Goal: Navigation & Orientation: Find specific page/section

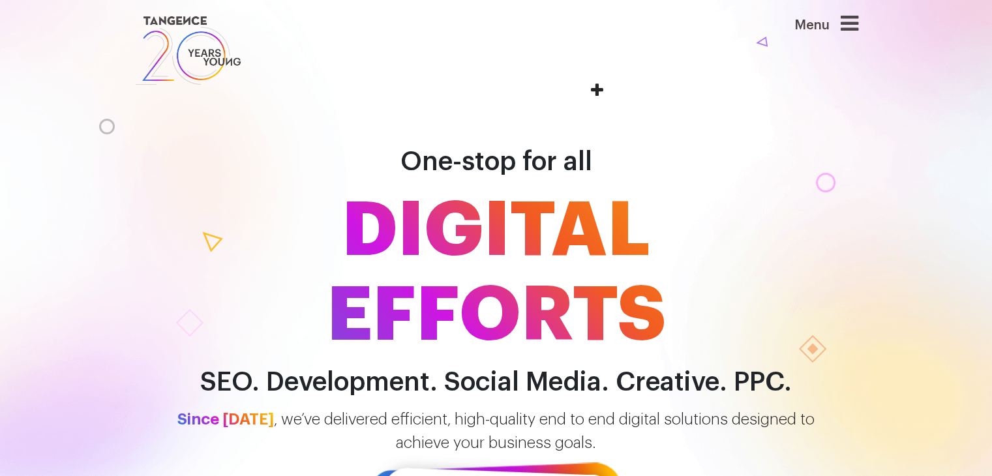
click at [855, 31] on icon at bounding box center [849, 23] width 18 height 21
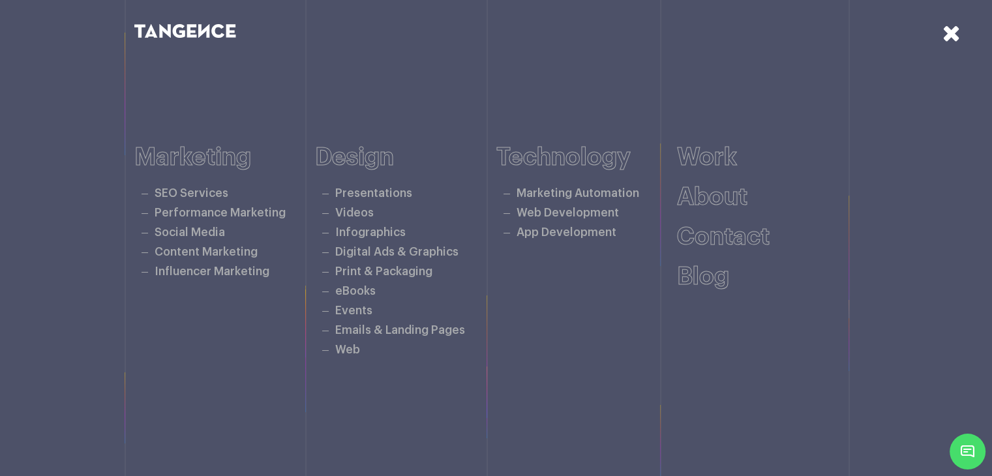
click at [953, 25] on icon at bounding box center [951, 33] width 18 height 23
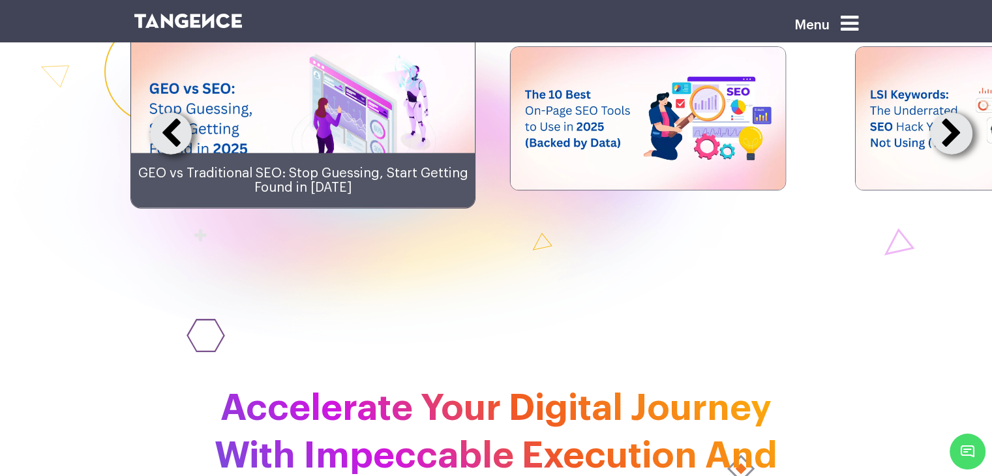
scroll to position [3064, 0]
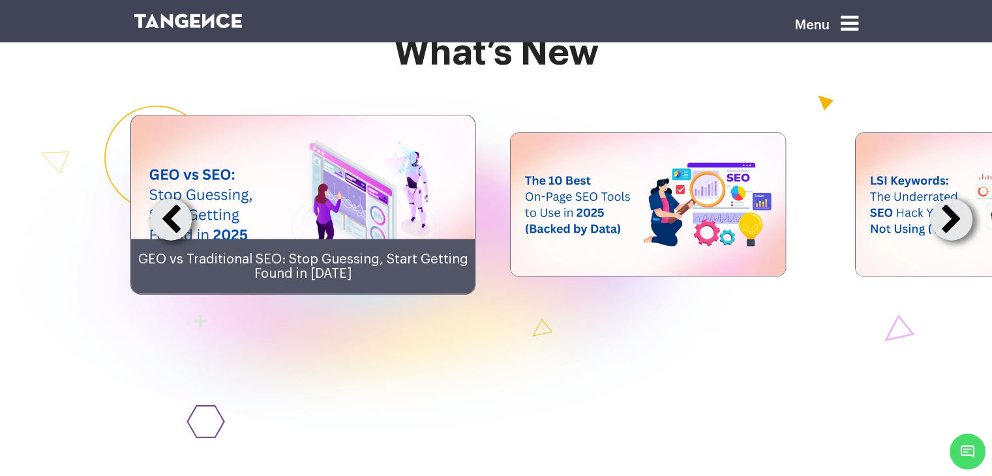
click at [950, 241] on button at bounding box center [951, 220] width 42 height 42
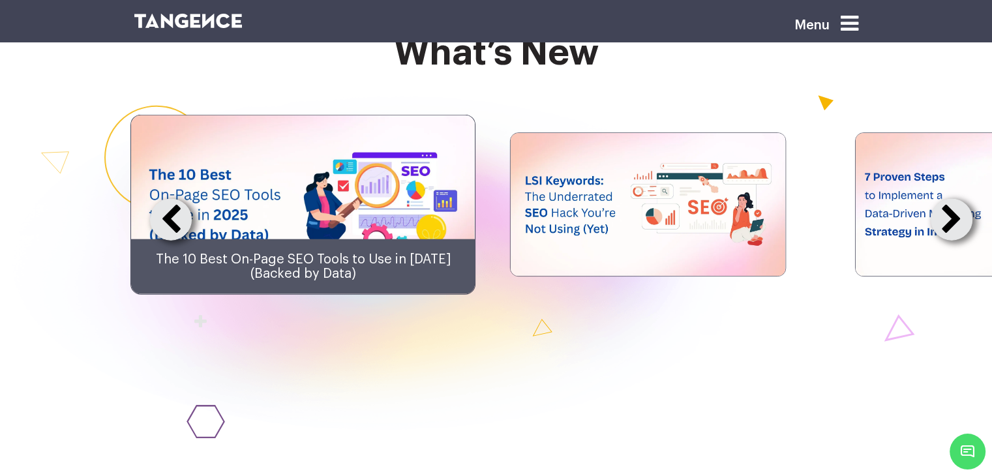
click at [950, 241] on button at bounding box center [951, 220] width 42 height 42
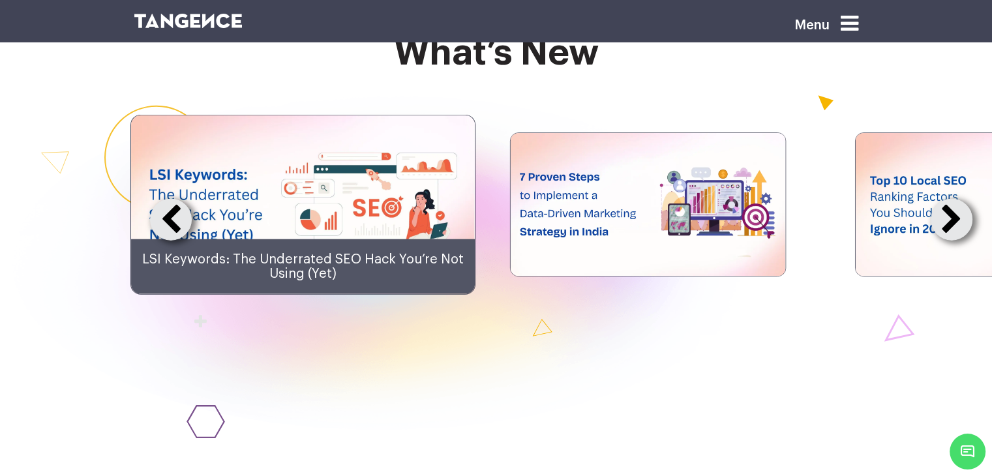
click at [936, 241] on button at bounding box center [951, 220] width 42 height 42
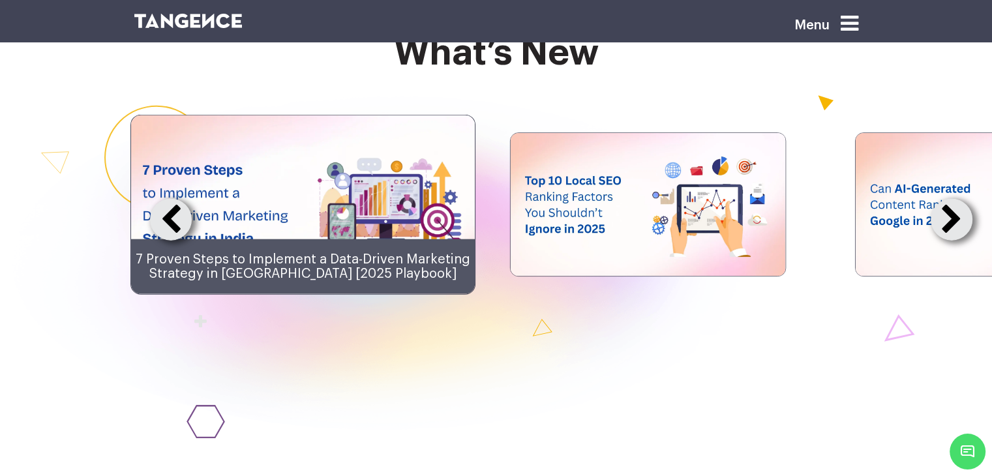
click at [936, 241] on button at bounding box center [951, 220] width 42 height 42
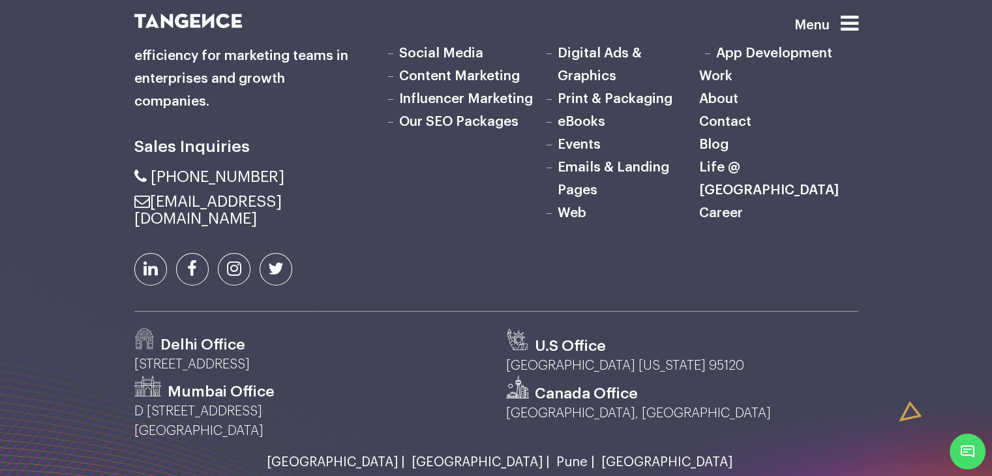
scroll to position [4377, 0]
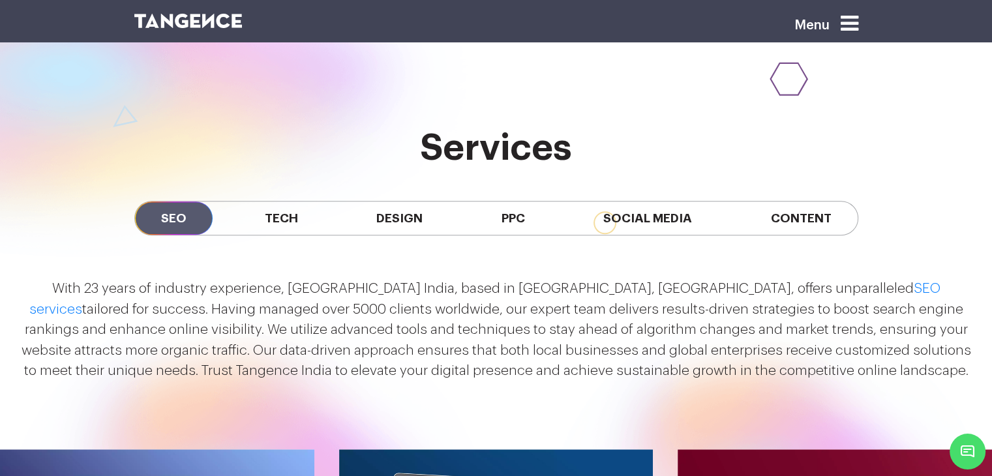
scroll to position [1174, 0]
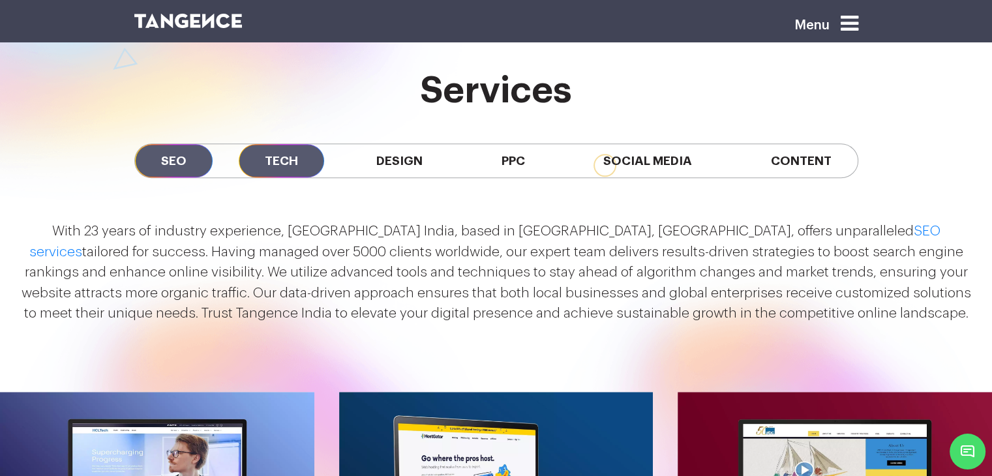
click at [292, 160] on span "Tech" at bounding box center [281, 160] width 85 height 33
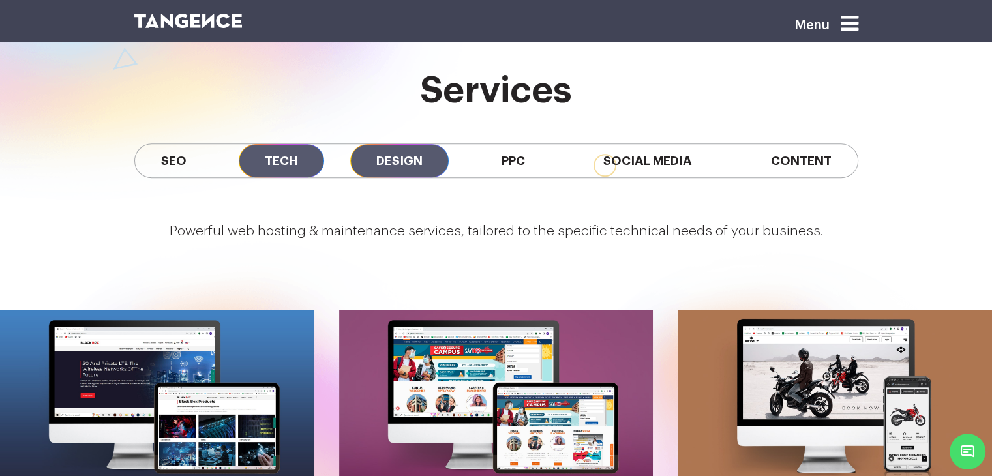
click at [363, 171] on span "Design" at bounding box center [399, 160] width 98 height 33
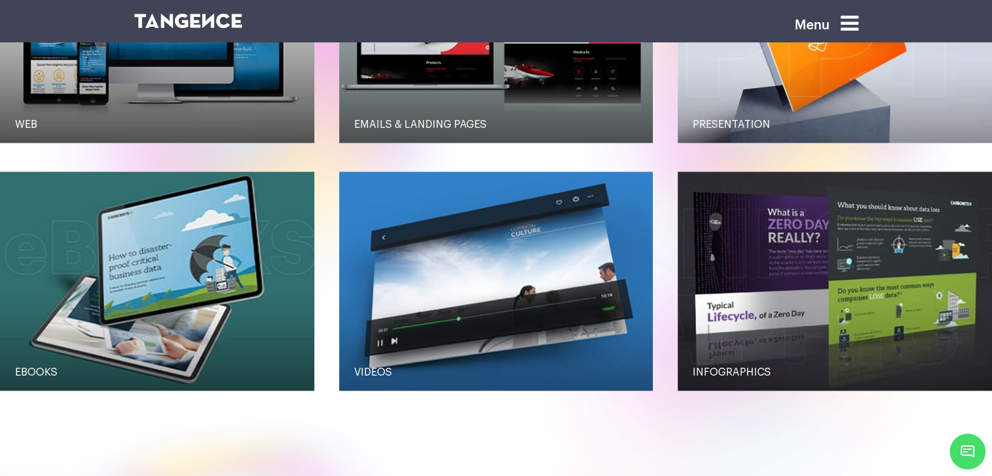
scroll to position [1565, 0]
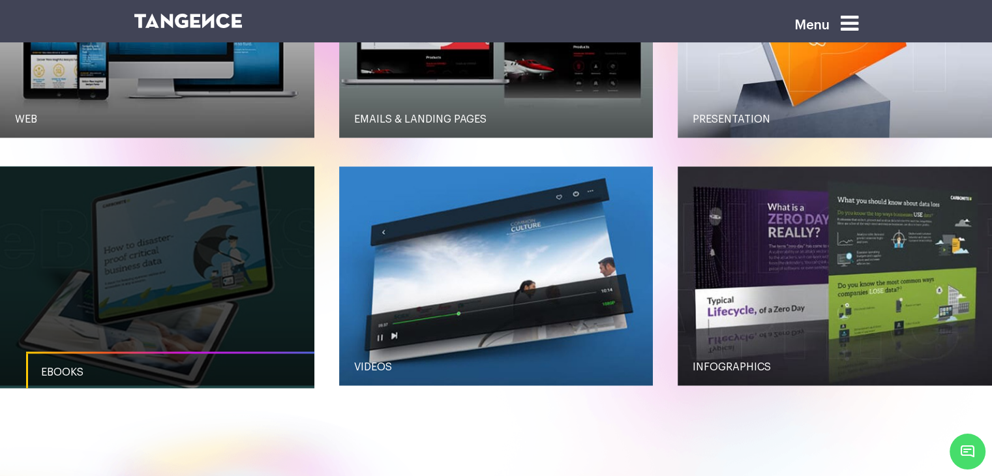
click at [185, 284] on link "button" at bounding box center [157, 275] width 314 height 219
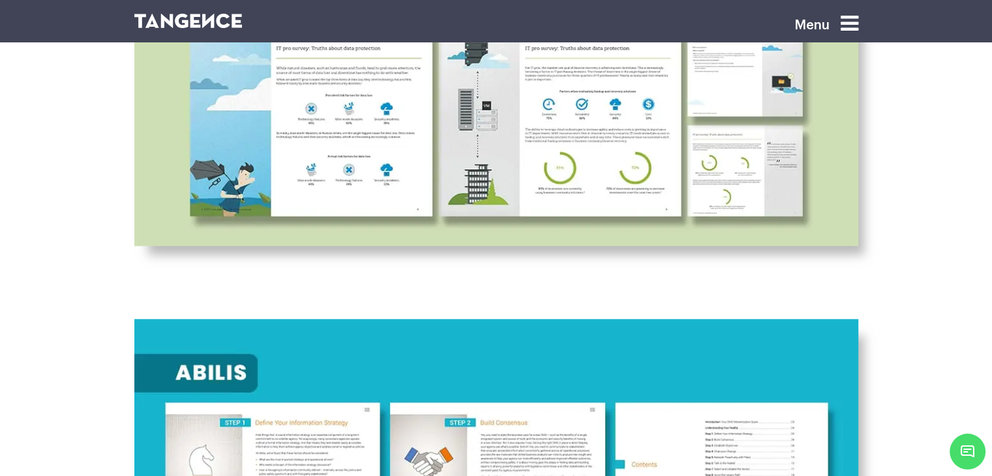
scroll to position [1565, 0]
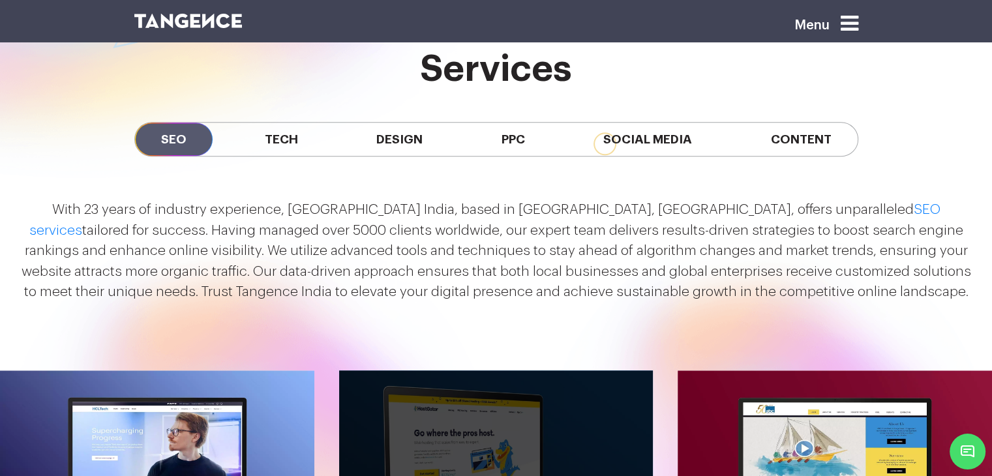
scroll to position [1174, 0]
